Goal: Check status: Check status

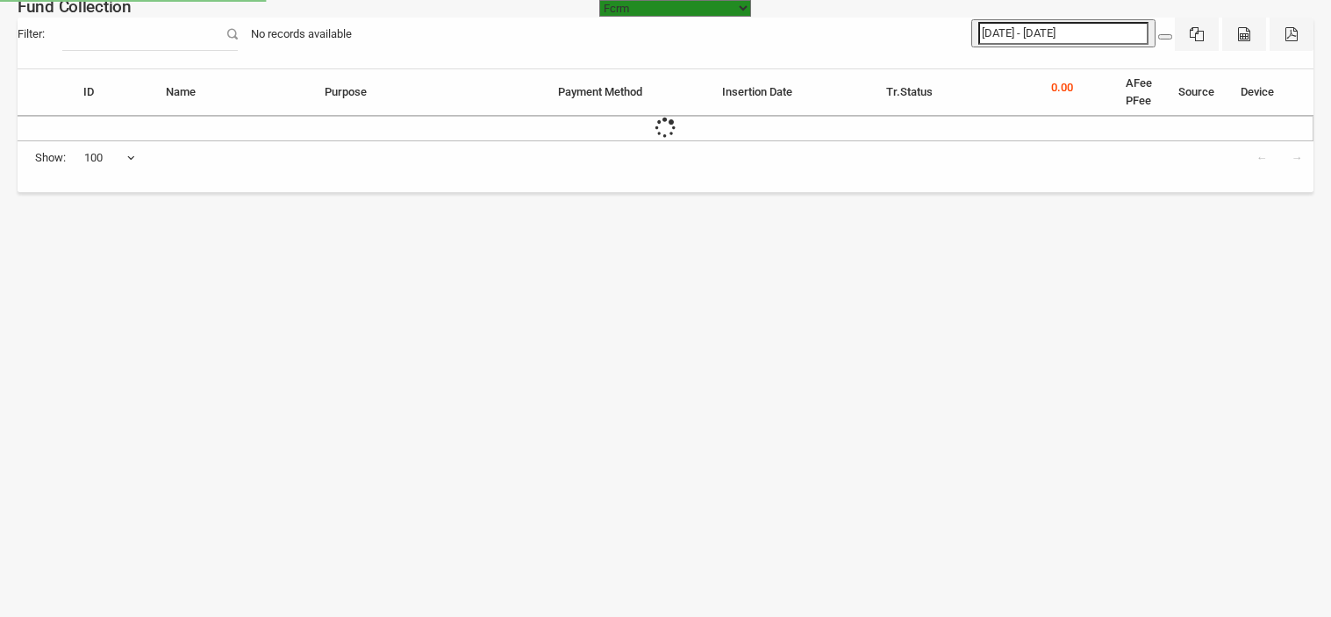
select select "[URL][DOMAIN_NAME]"
select select "100"
type input "[DATE] - [DATE]"
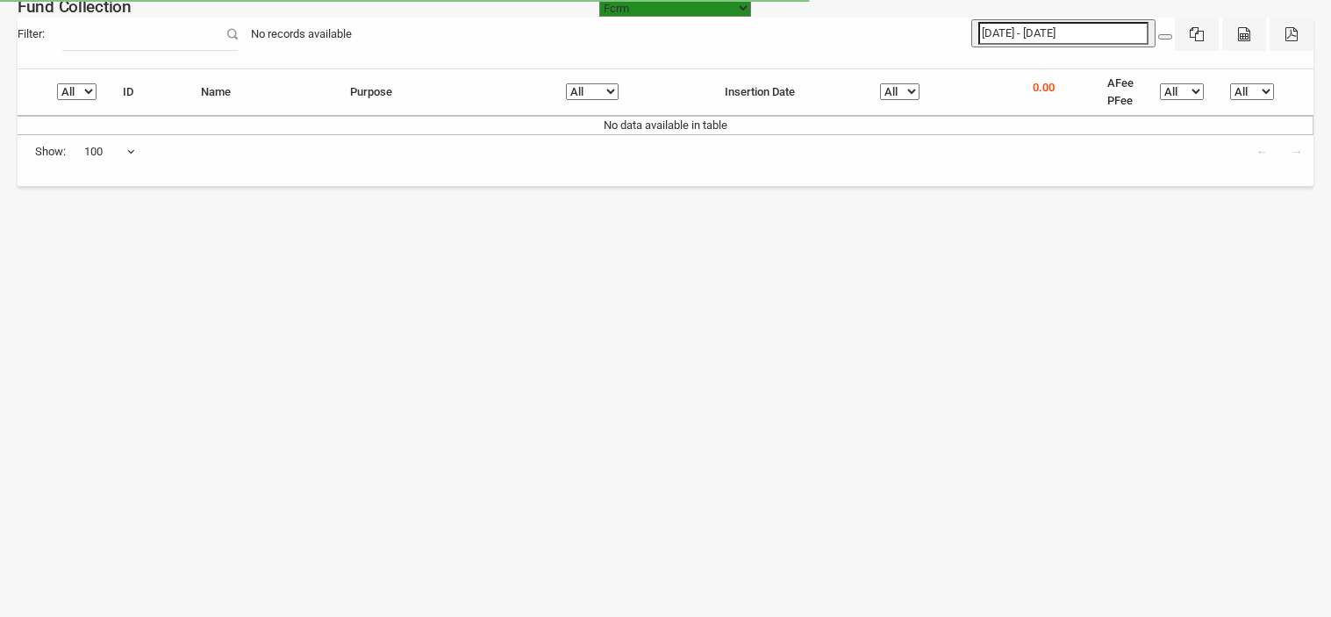
select select "[URL][DOMAIN_NAME]"
select select "100"
type input "[DATE]"
click at [1084, 25] on input "[DATE] - [DATE]" at bounding box center [1063, 33] width 170 height 23
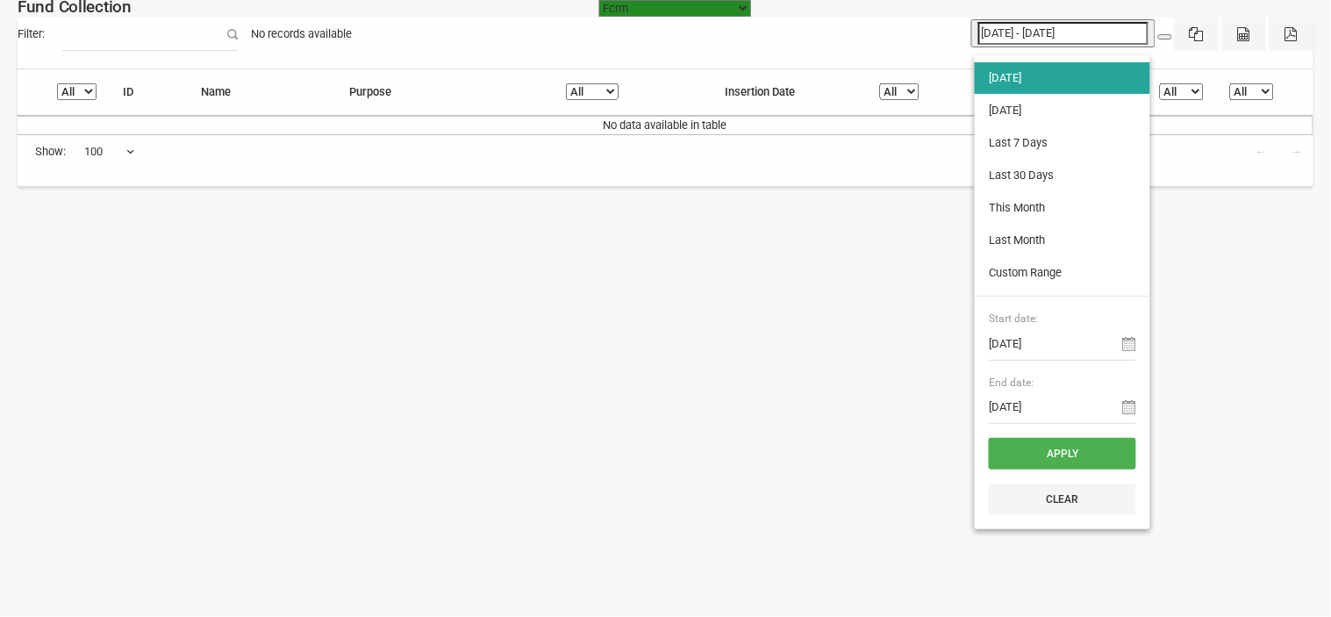
type input "[DATE]"
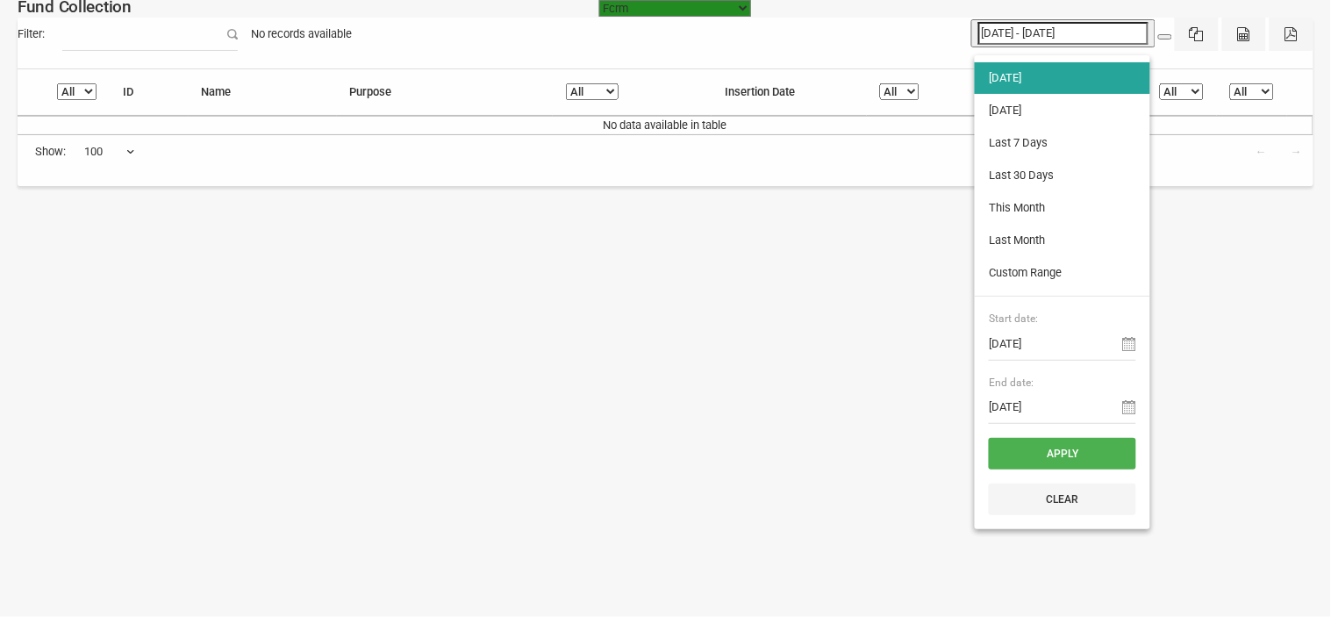
type input "[DATE]"
click at [1015, 106] on li "[DATE]" at bounding box center [1063, 111] width 176 height 32
type input "[DATE] - [DATE]"
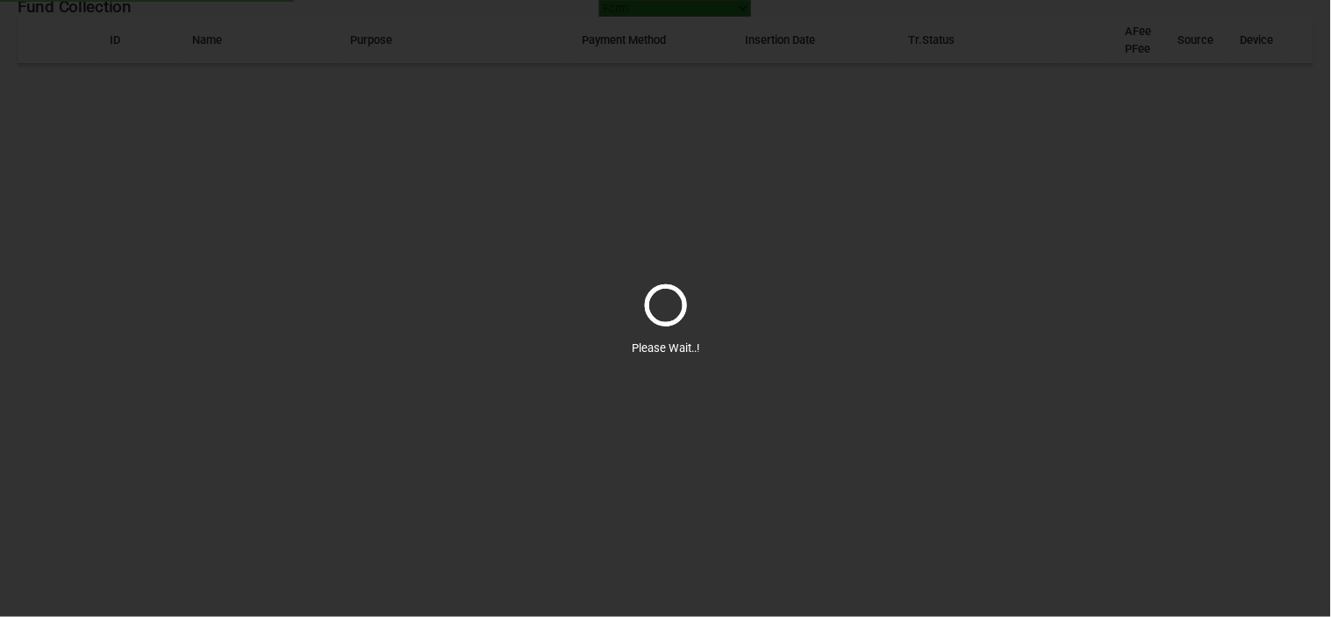
select select "100"
